Goal: Obtain resource: Obtain resource

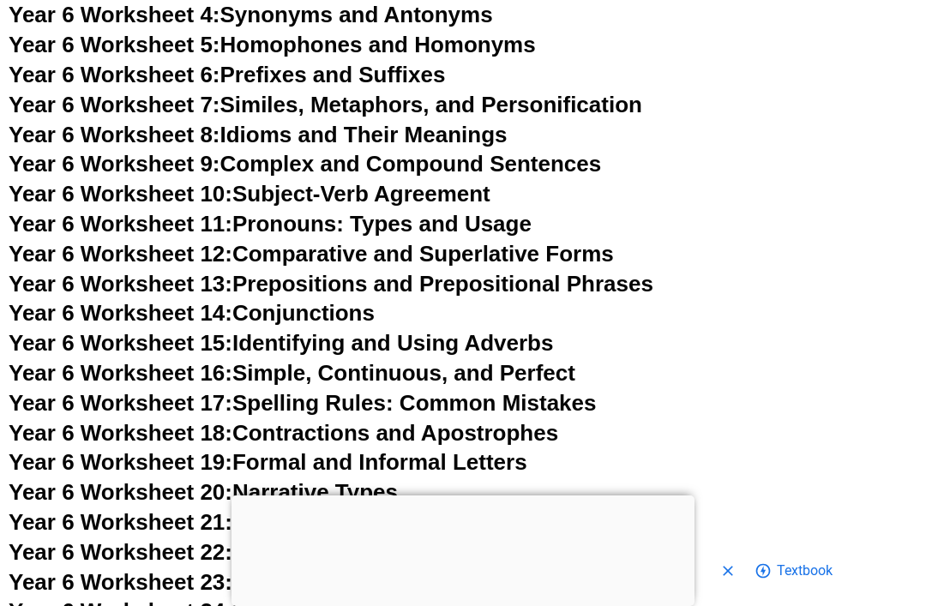
scroll to position [9911, 0]
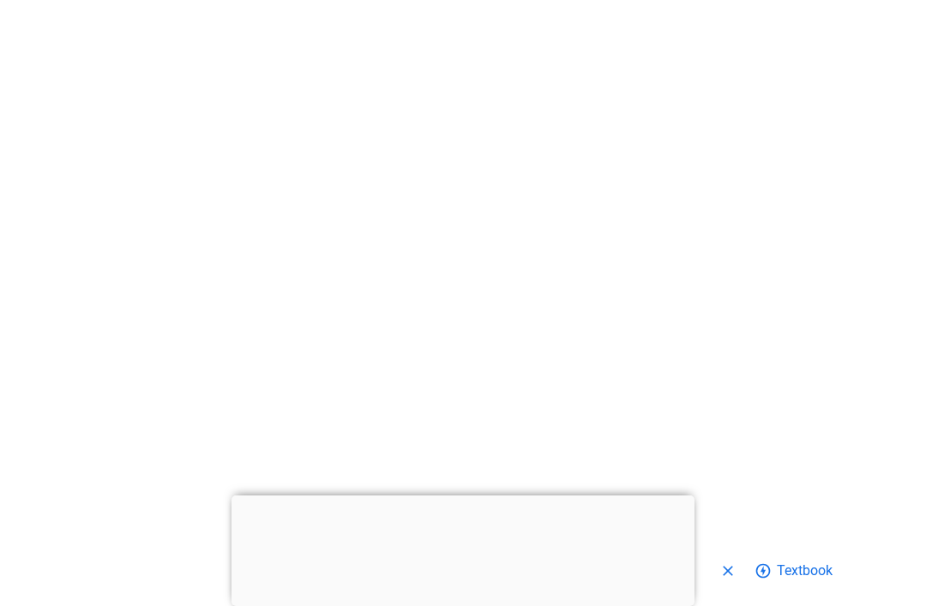
scroll to position [16208, 0]
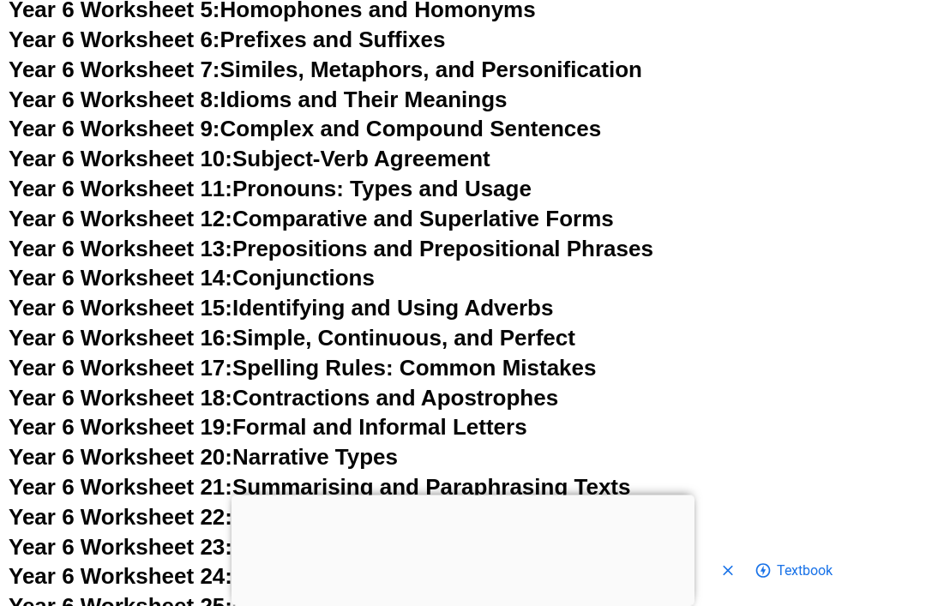
scroll to position [9927, 0]
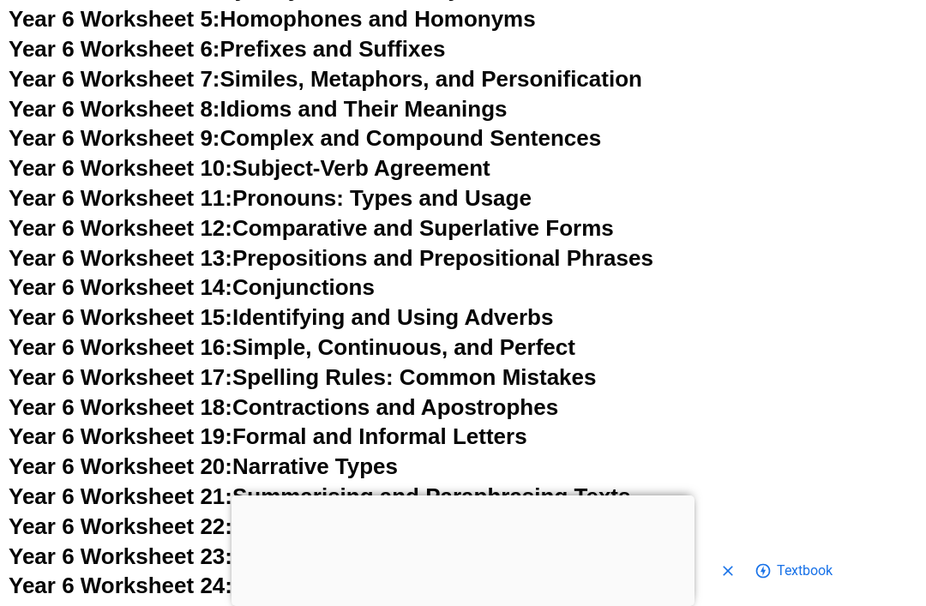
click at [577, 364] on link "Year 6 Worksheet 17: Spelling Rules: Common Mistakes" at bounding box center [302, 377] width 587 height 26
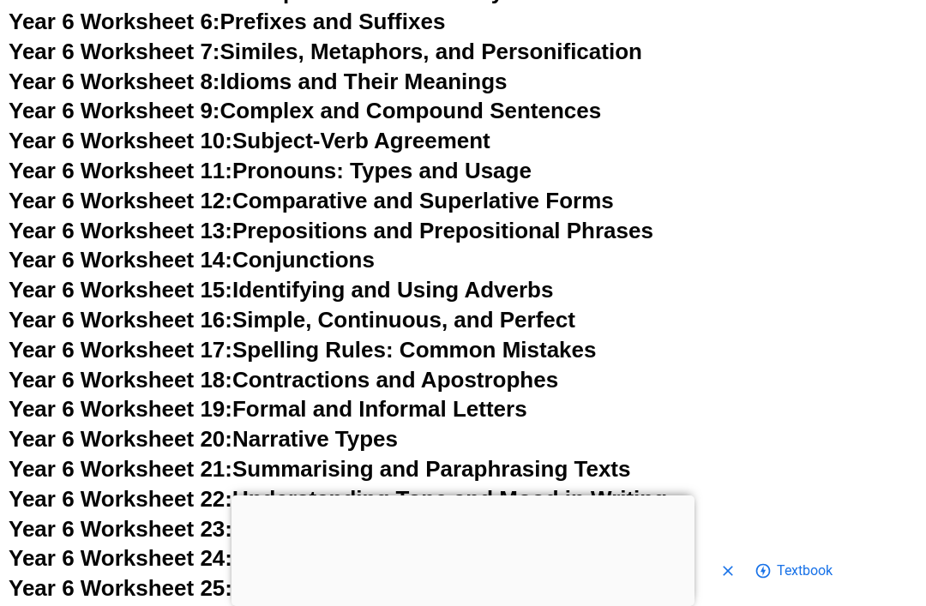
click at [551, 367] on link "Year 6 Worksheet 18: Contractions and Apostrophes" at bounding box center [284, 380] width 550 height 26
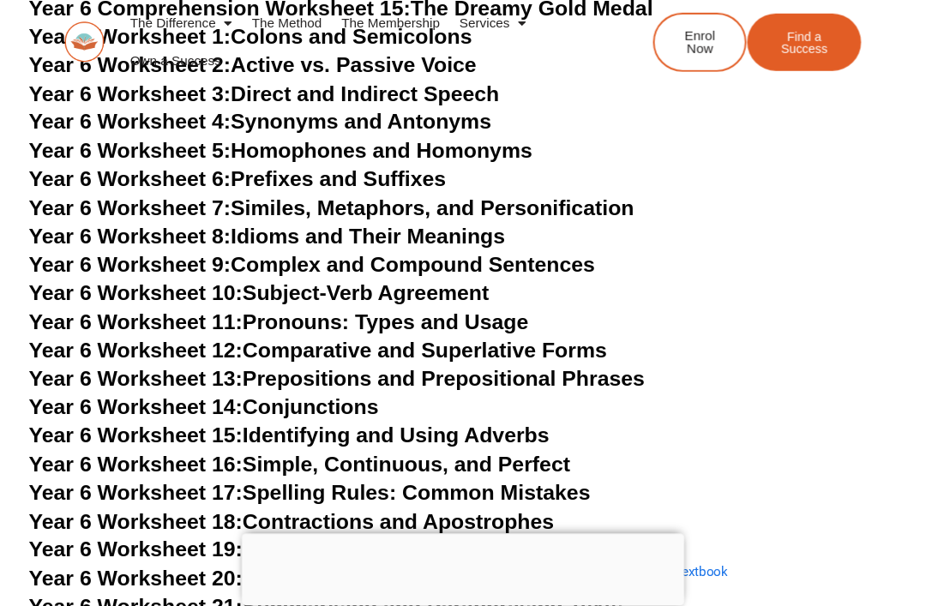
scroll to position [9915, 0]
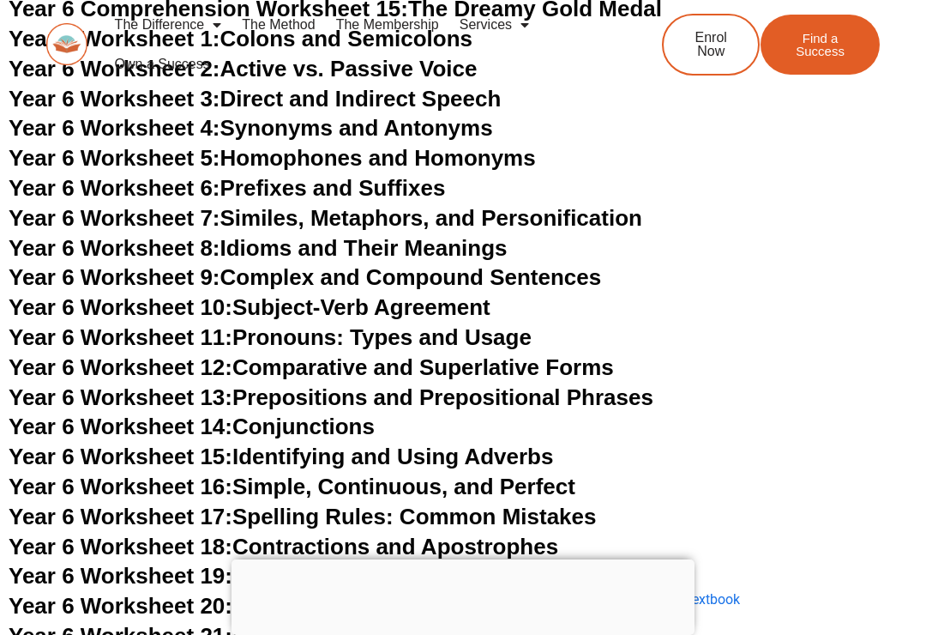
click at [525, 563] on link "Year 6 Worksheet 19: Formal and Informal Letters" at bounding box center [268, 576] width 519 height 26
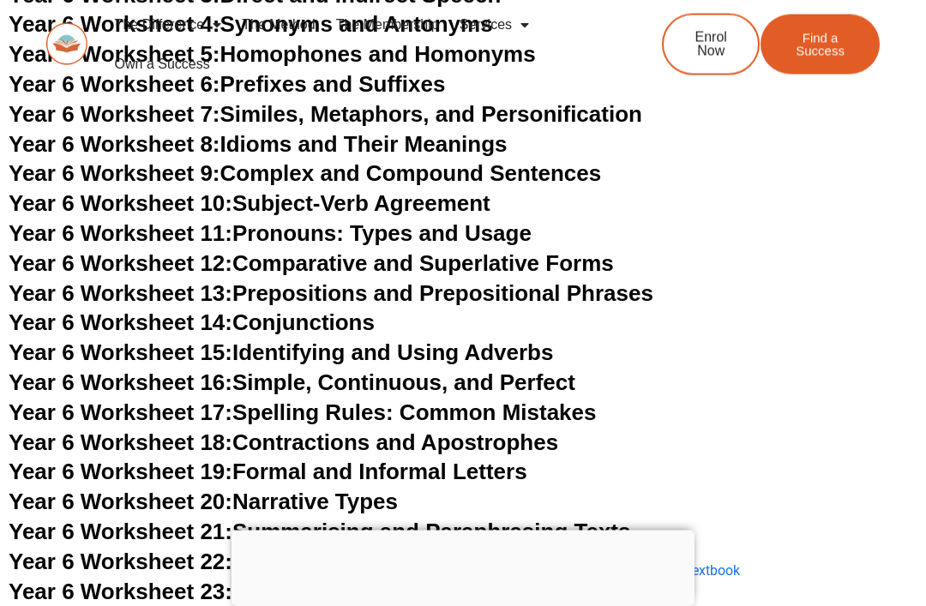
scroll to position [10020, 0]
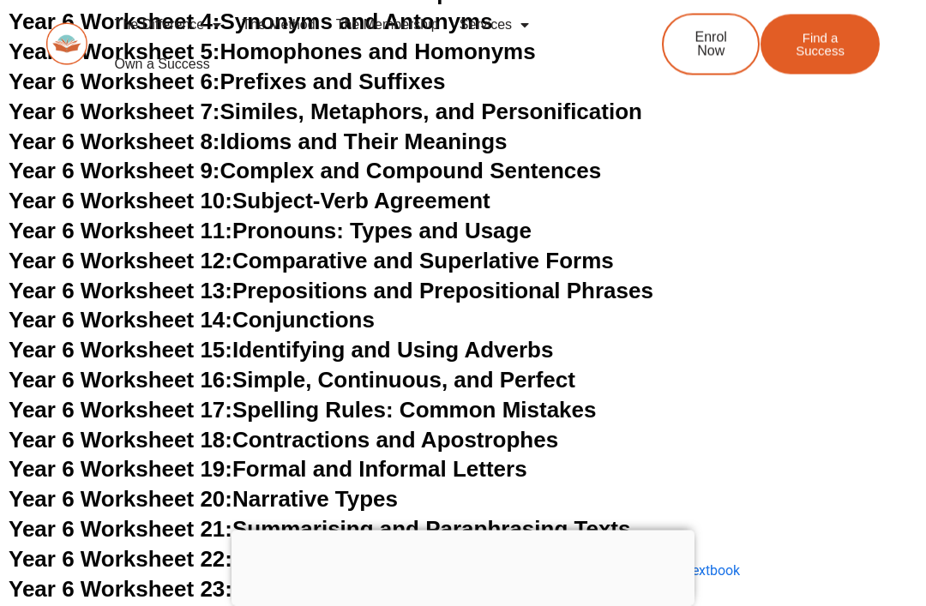
click at [382, 487] on link "Year 6 Worksheet 20: Narrative Types" at bounding box center [203, 500] width 389 height 26
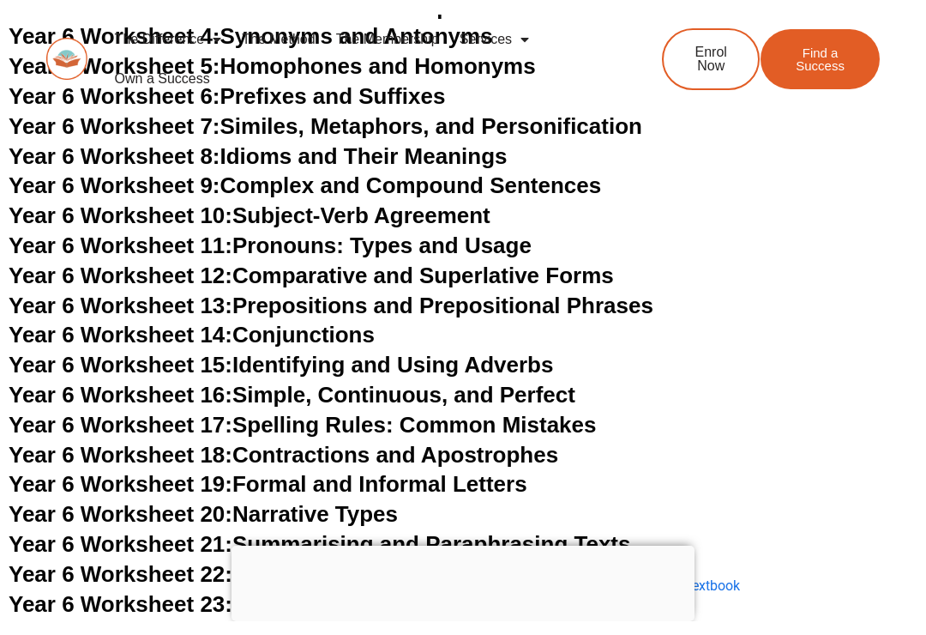
scroll to position [10048, 0]
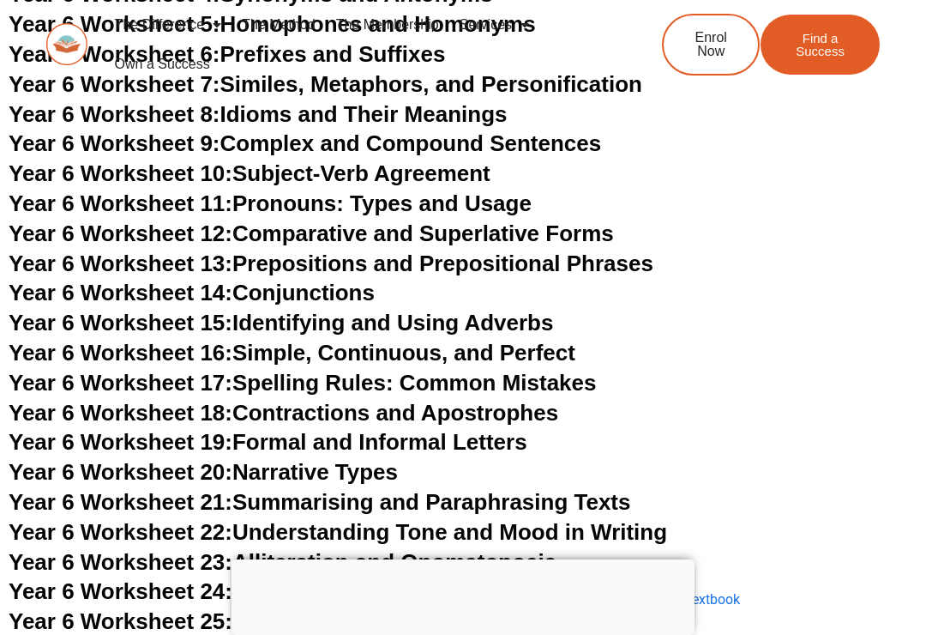
click at [559, 489] on link "Year 6 Worksheet 21: Summarising and Paraphrasing Texts" at bounding box center [320, 502] width 622 height 26
click at [667, 519] on link "Year 6 Worksheet 22: Understanding Tone and Mood in Writing" at bounding box center [338, 532] width 659 height 26
click at [394, 549] on link "Year 6 Worksheet 23: Alliteration and Onomatopoeia" at bounding box center [283, 562] width 548 height 26
click at [442, 578] on link "Year 6 Worksheet 24: Persuasive Writing Techniques" at bounding box center [285, 591] width 552 height 26
